Goal: Obtain resource: Obtain resource

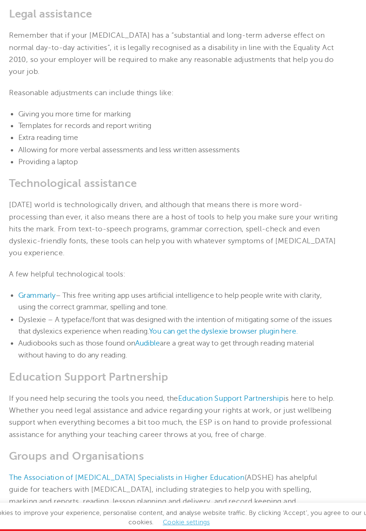
scroll to position [792, 0]
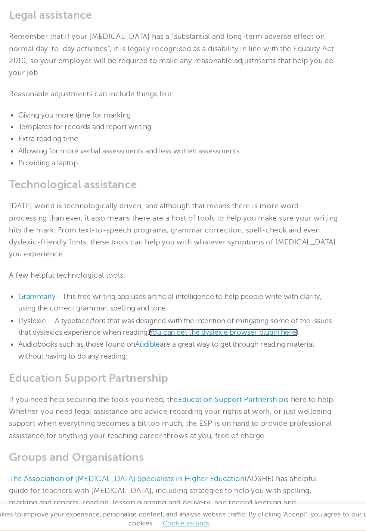
click at [236, 340] on span "You can get the dyslexie browser plugin here." at bounding box center [224, 343] width 122 height 7
click at [70, 310] on span "Grammarly" at bounding box center [71, 313] width 31 height 7
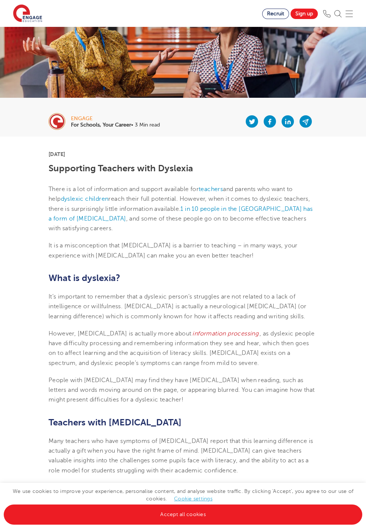
scroll to position [0, 0]
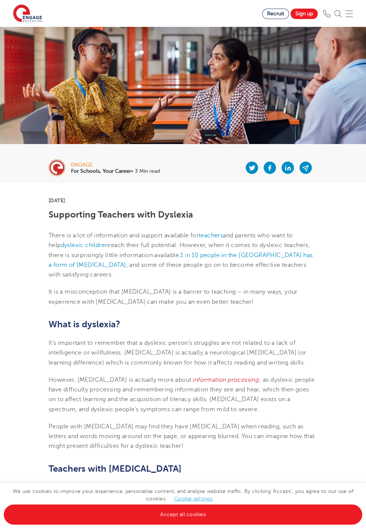
click at [62, 165] on img at bounding box center [57, 167] width 17 height 17
